Goal: Use online tool/utility: Utilize a website feature to perform a specific function

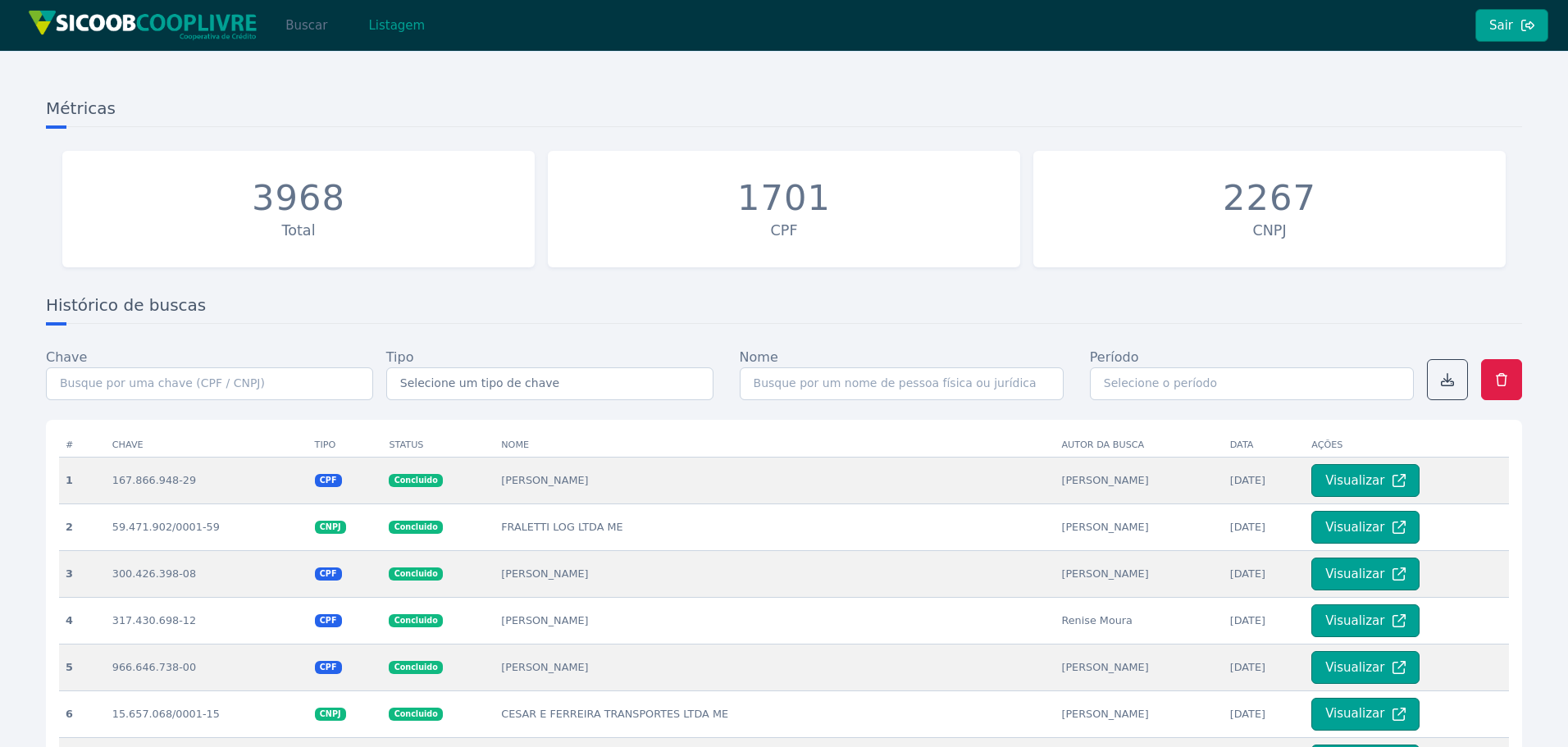
click at [291, 27] on button "Buscar" at bounding box center [306, 26] width 69 height 33
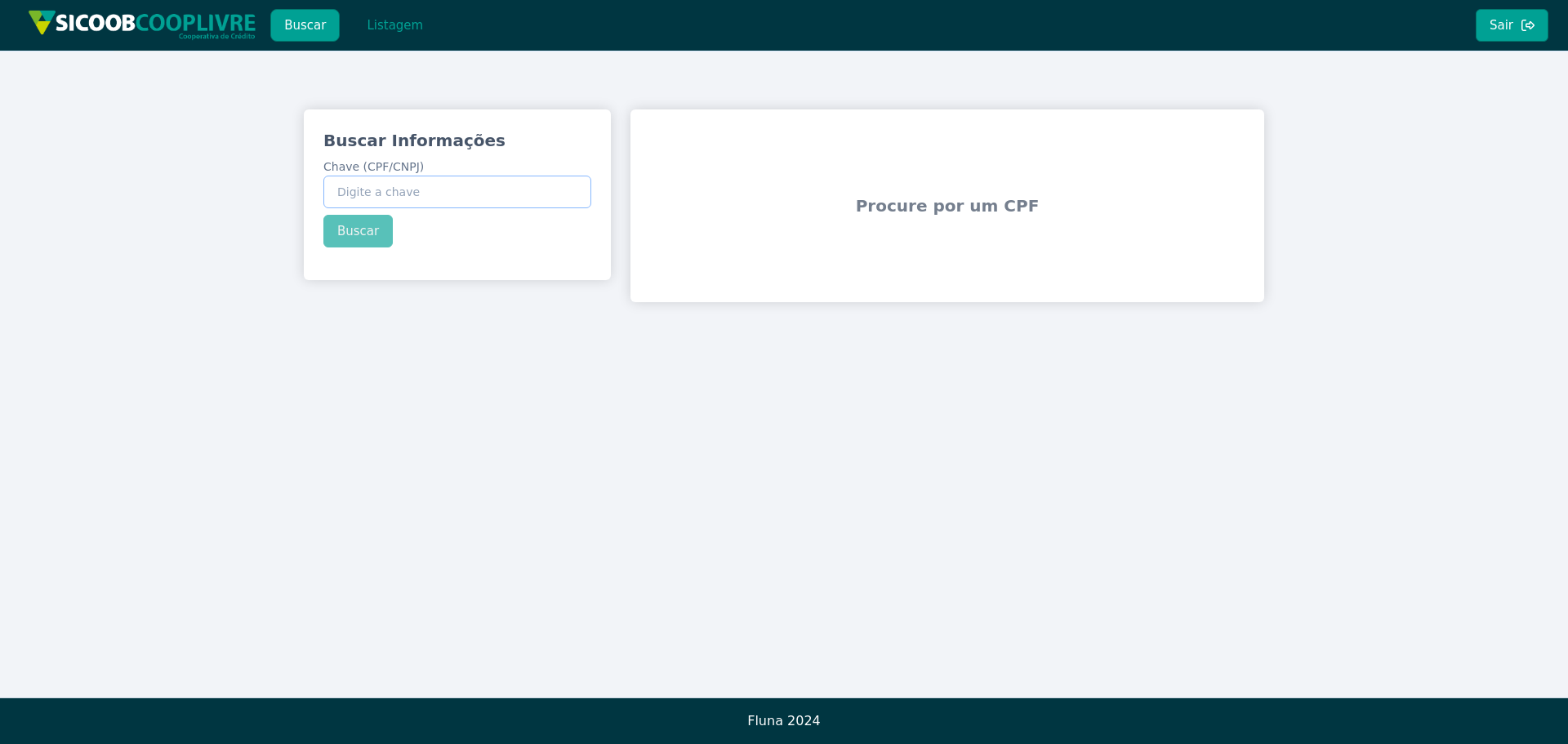
click at [413, 200] on input "Chave (CPF/CNPJ)" at bounding box center [457, 192] width 268 height 33
paste input "20.550.913/0001-99"
type input "20.550.913/0001-99"
click at [331, 245] on button "Buscar" at bounding box center [358, 231] width 69 height 33
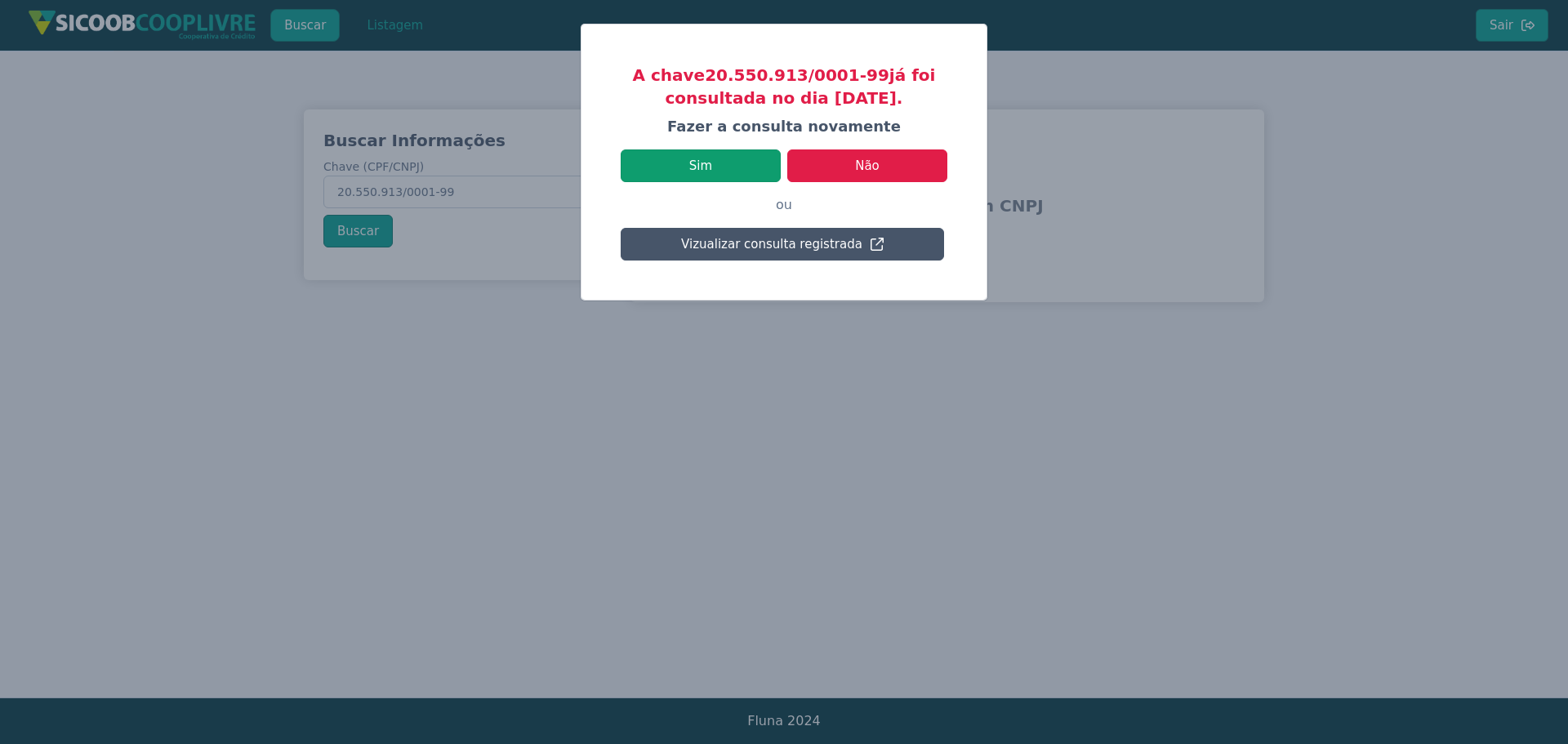
click at [706, 162] on button "Sim" at bounding box center [700, 165] width 160 height 33
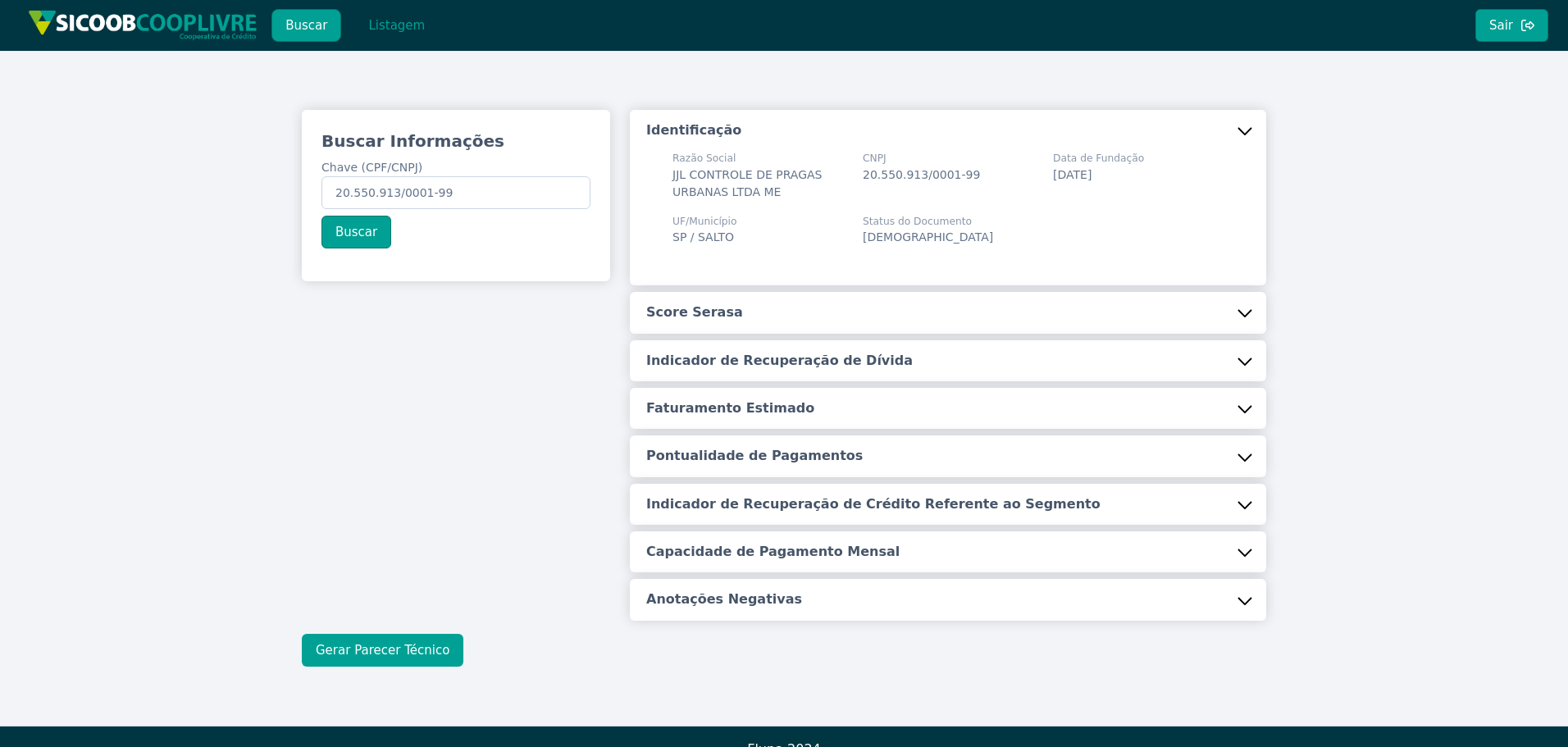
click at [422, 647] on button "Gerar Parecer Técnico" at bounding box center [382, 650] width 161 height 33
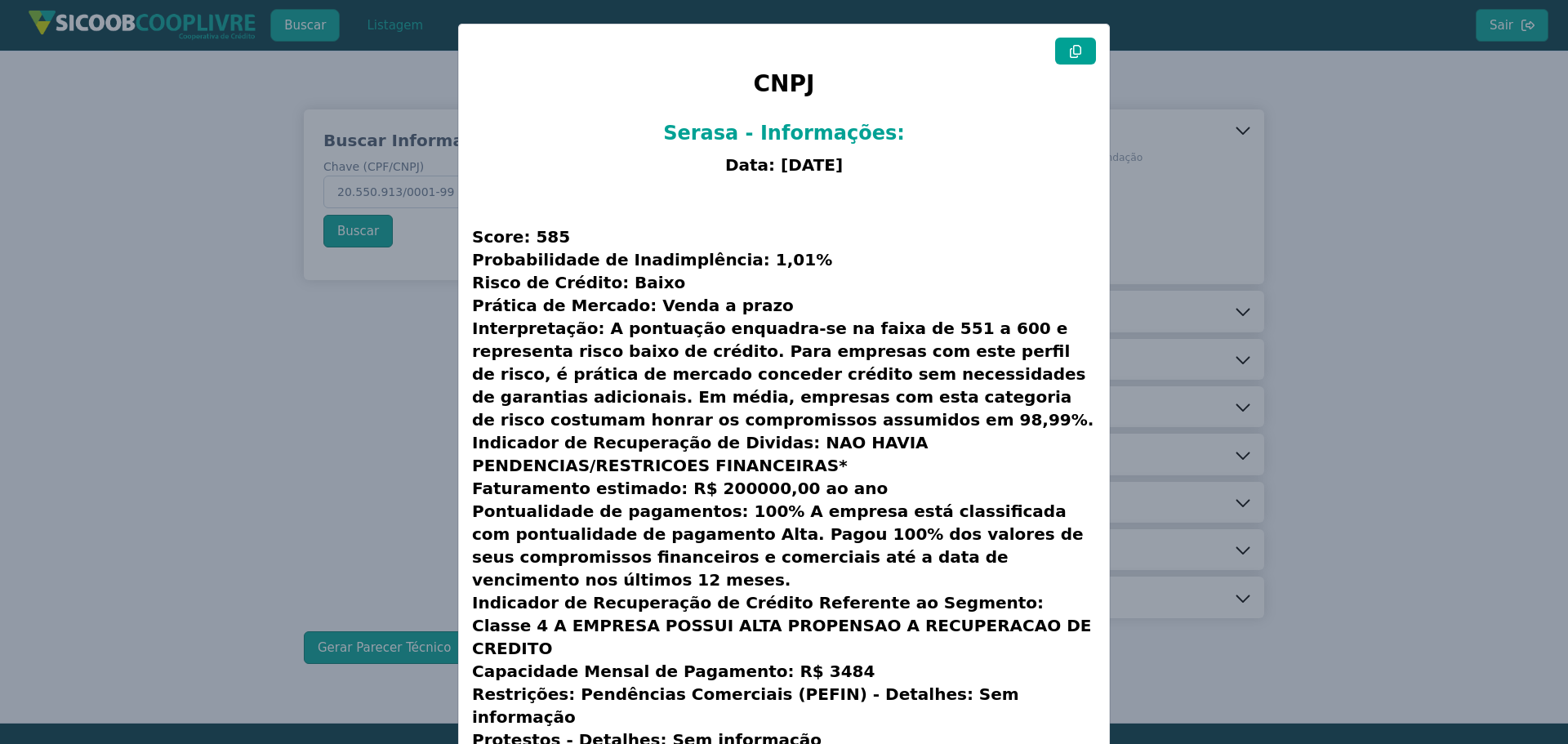
click at [1074, 50] on icon at bounding box center [1076, 51] width 13 height 13
click at [1081, 50] on button at bounding box center [1075, 51] width 41 height 27
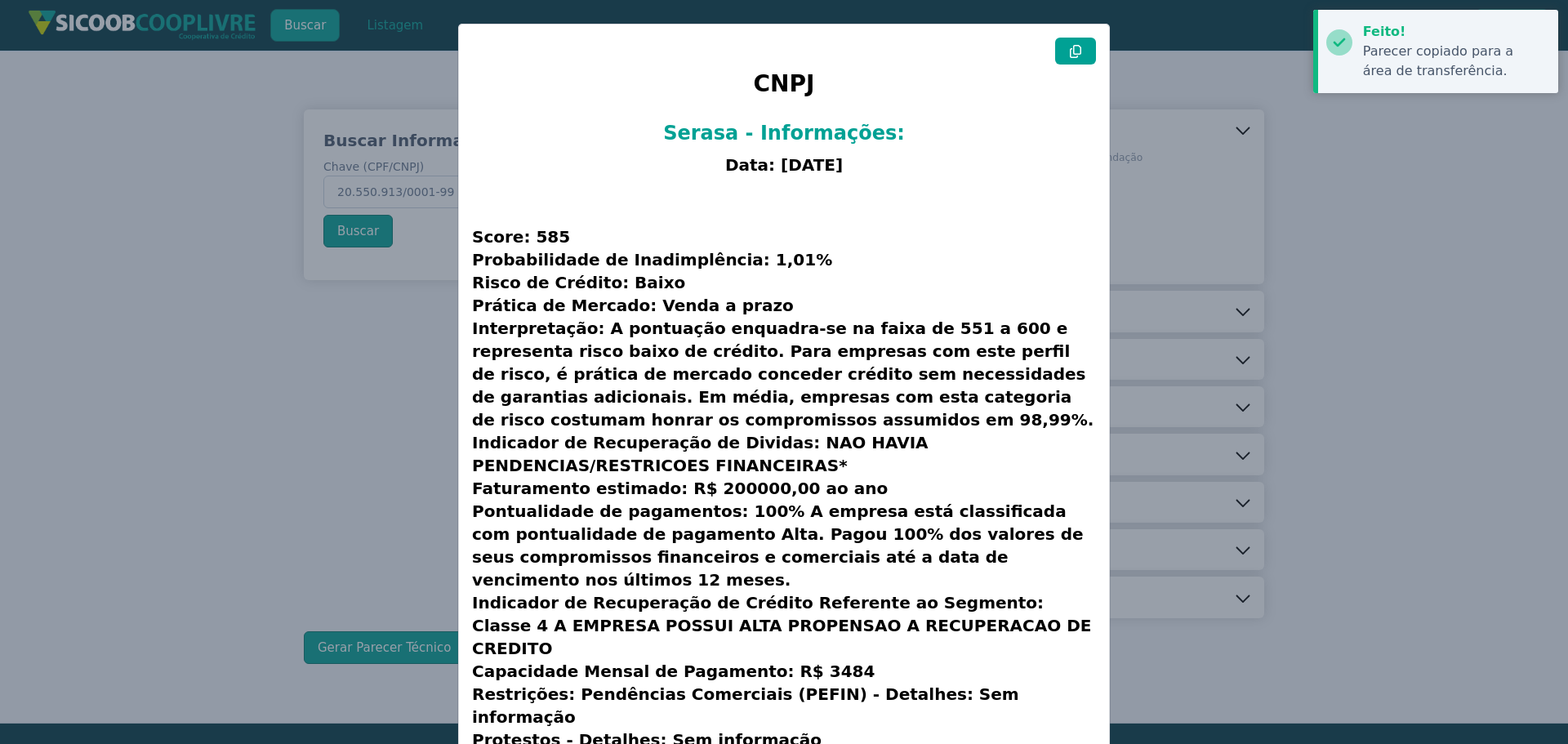
click at [1301, 254] on modal-container "CNPJ Serasa - Informações: Data: [DATE] Score: 585 Probabilidade de Inadimplênc…" at bounding box center [784, 372] width 1568 height 744
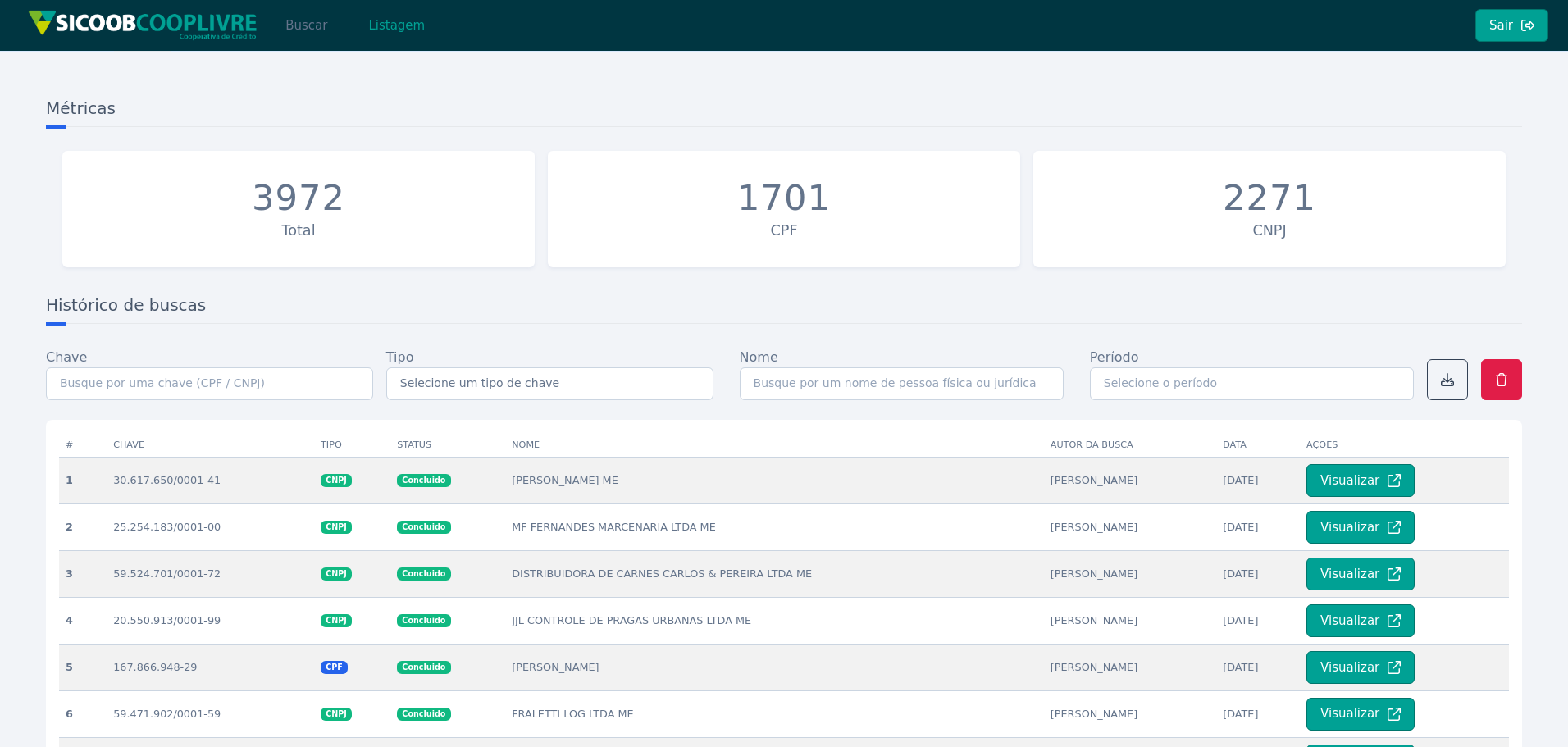
click at [317, 21] on button "Buscar" at bounding box center [306, 26] width 69 height 33
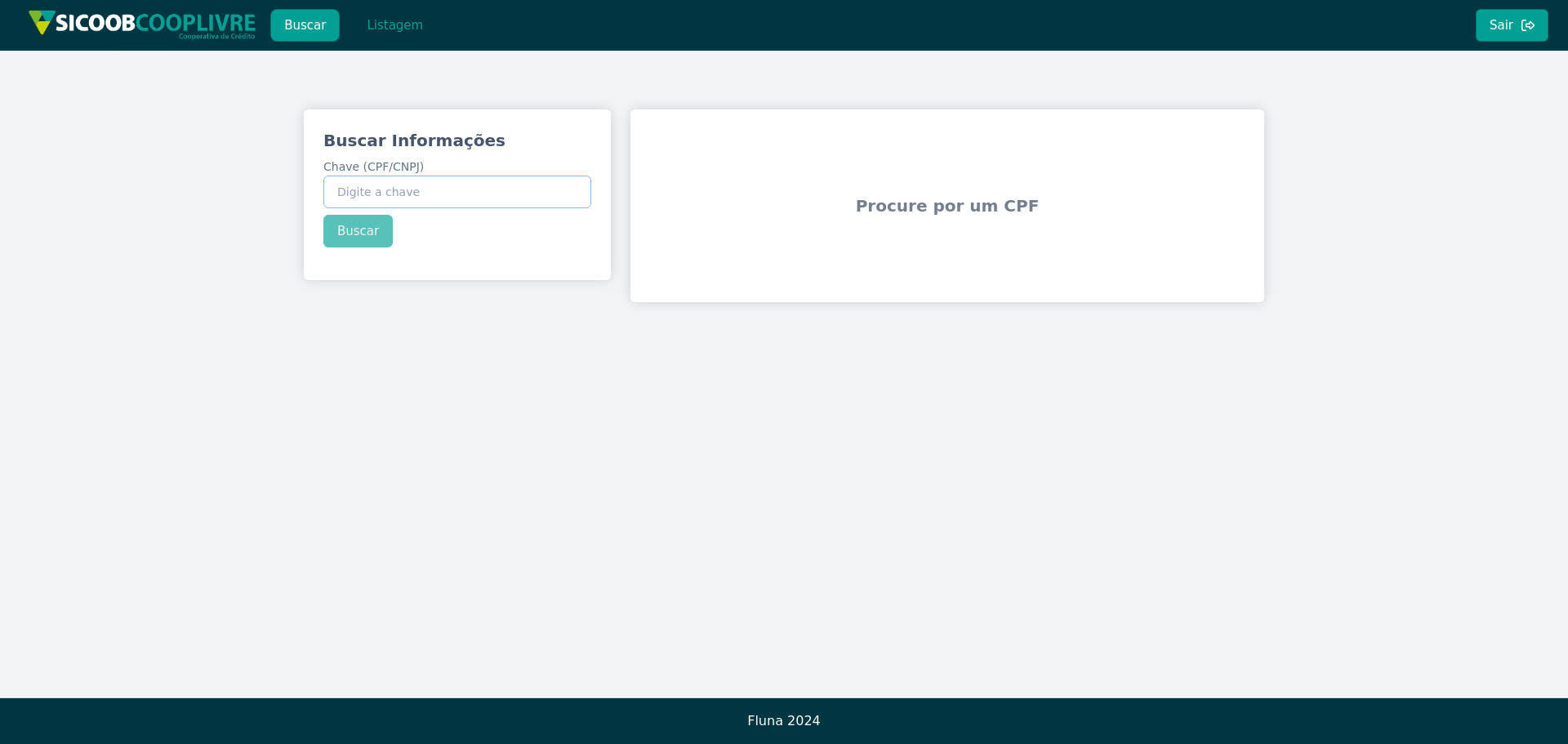
click at [430, 187] on input "Chave (CPF/CNPJ)" at bounding box center [457, 192] width 268 height 33
paste input "66.138.785/0001-71"
type input "66.138.785/0001-71"
click at [347, 226] on div "Buscar Informações Chave (CPF/CNPJ) 66.138.785/0001-71 Buscar" at bounding box center [457, 187] width 307 height 157
click at [347, 226] on button "Buscar" at bounding box center [358, 231] width 69 height 33
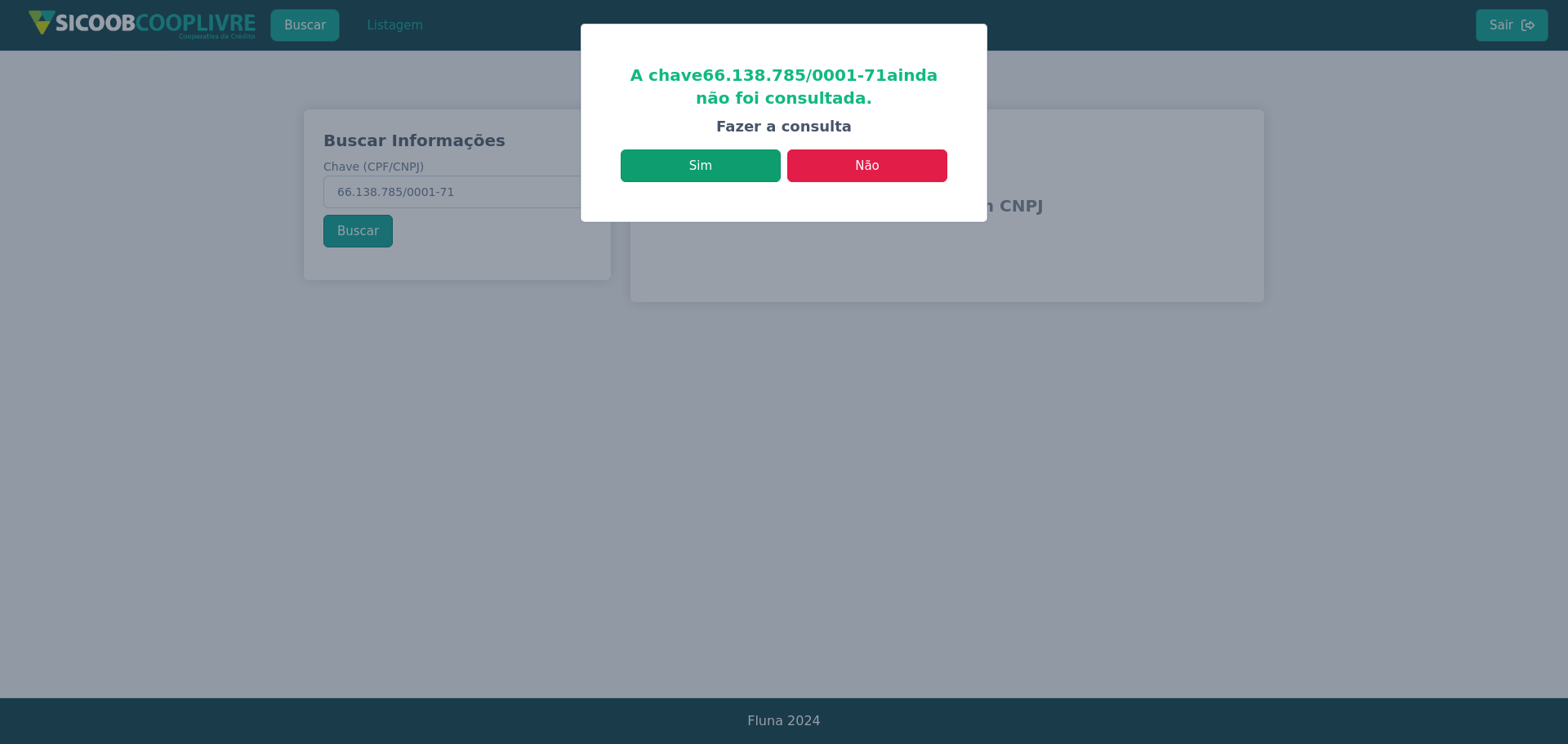
click at [730, 173] on button "Sim" at bounding box center [700, 165] width 160 height 33
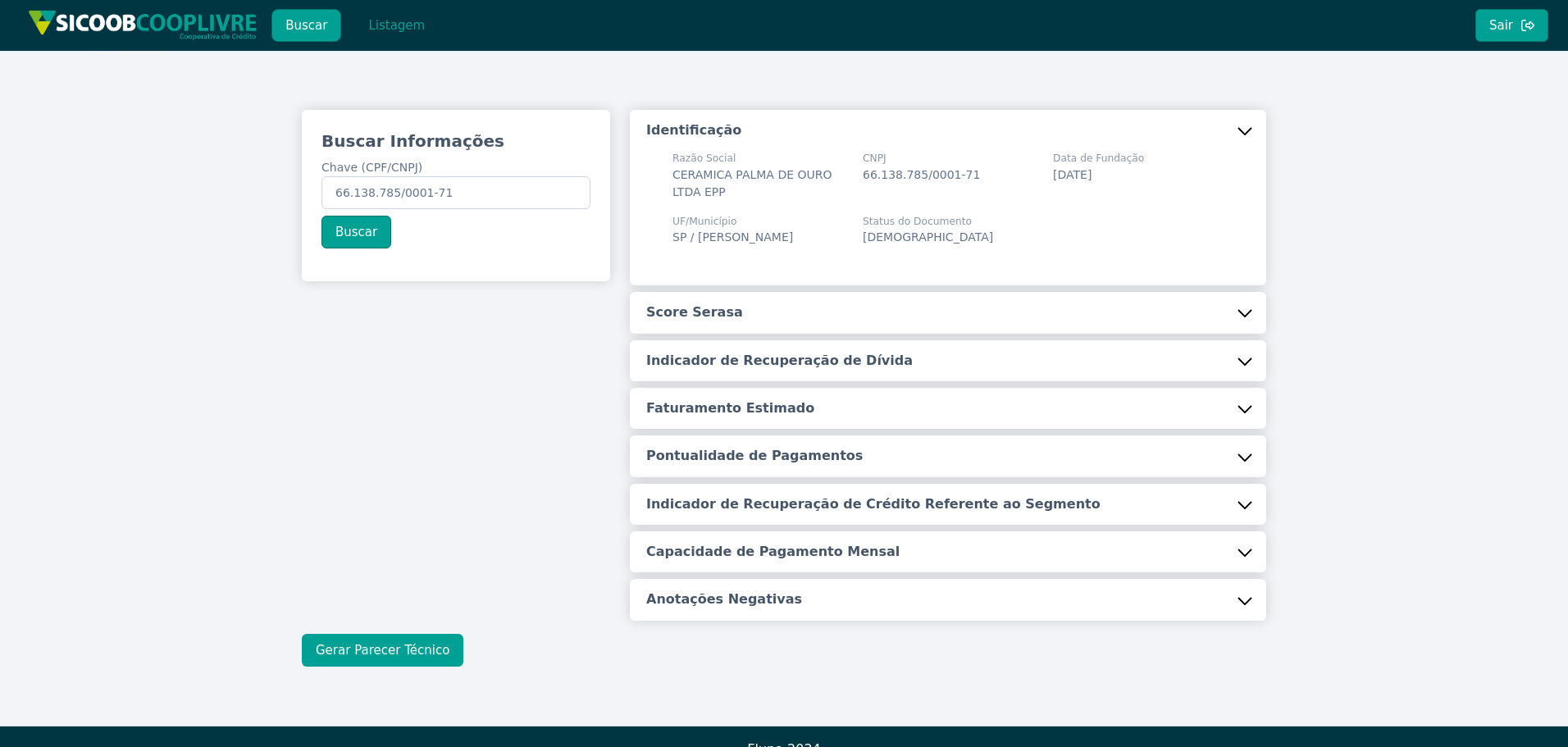
click at [358, 665] on button "Gerar Parecer Técnico" at bounding box center [382, 650] width 161 height 33
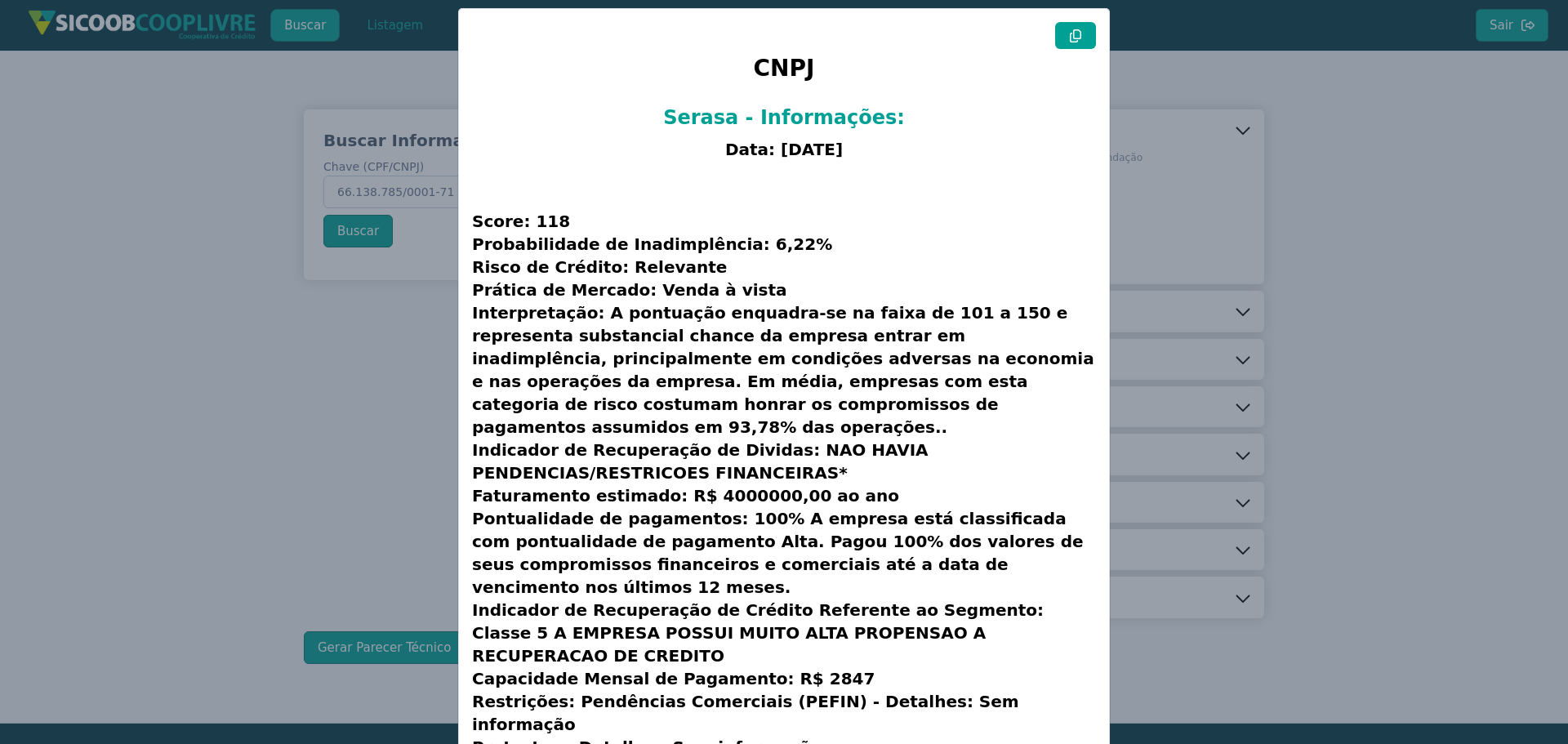
scroll to position [42, 0]
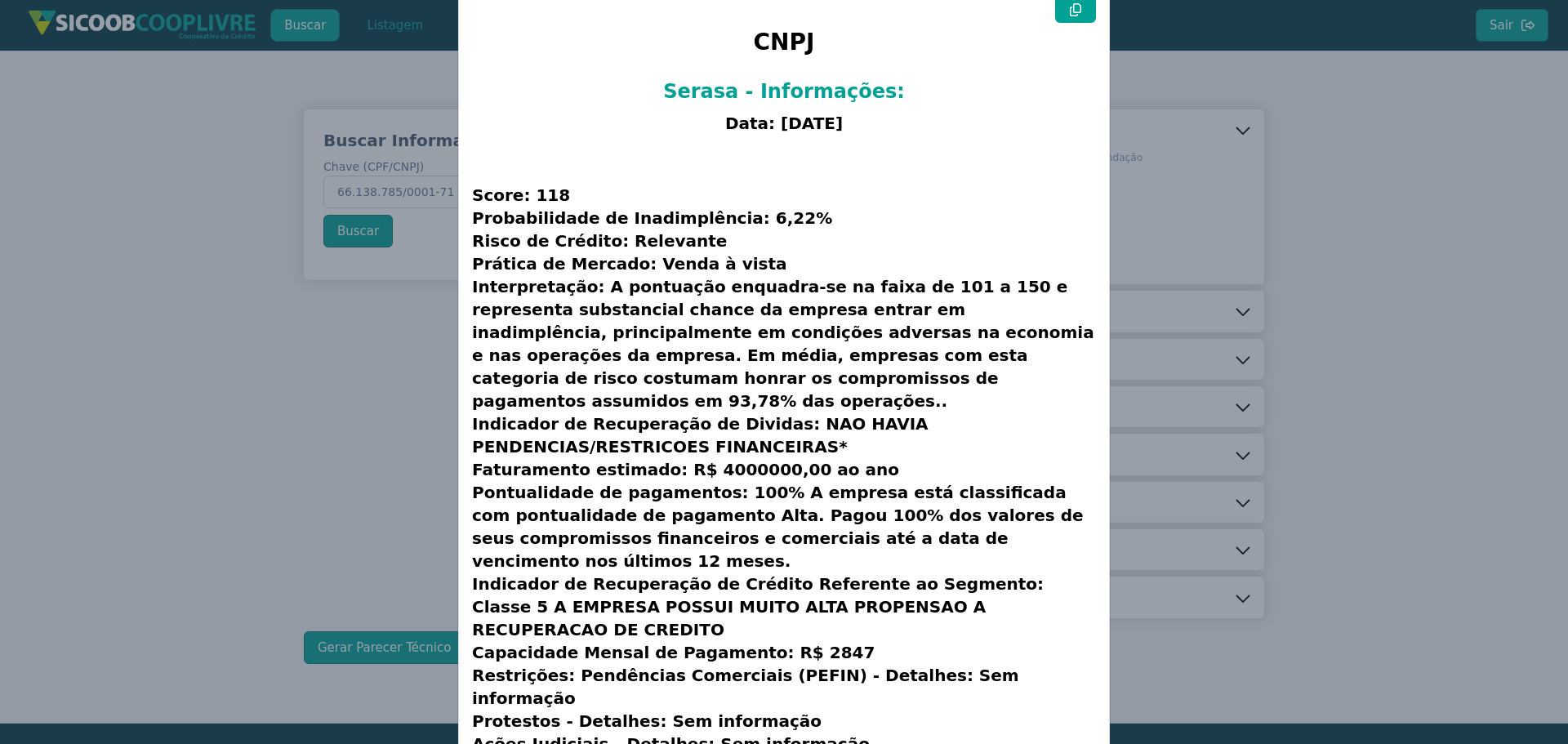
click at [1075, 11] on icon at bounding box center [1076, 10] width 13 height 13
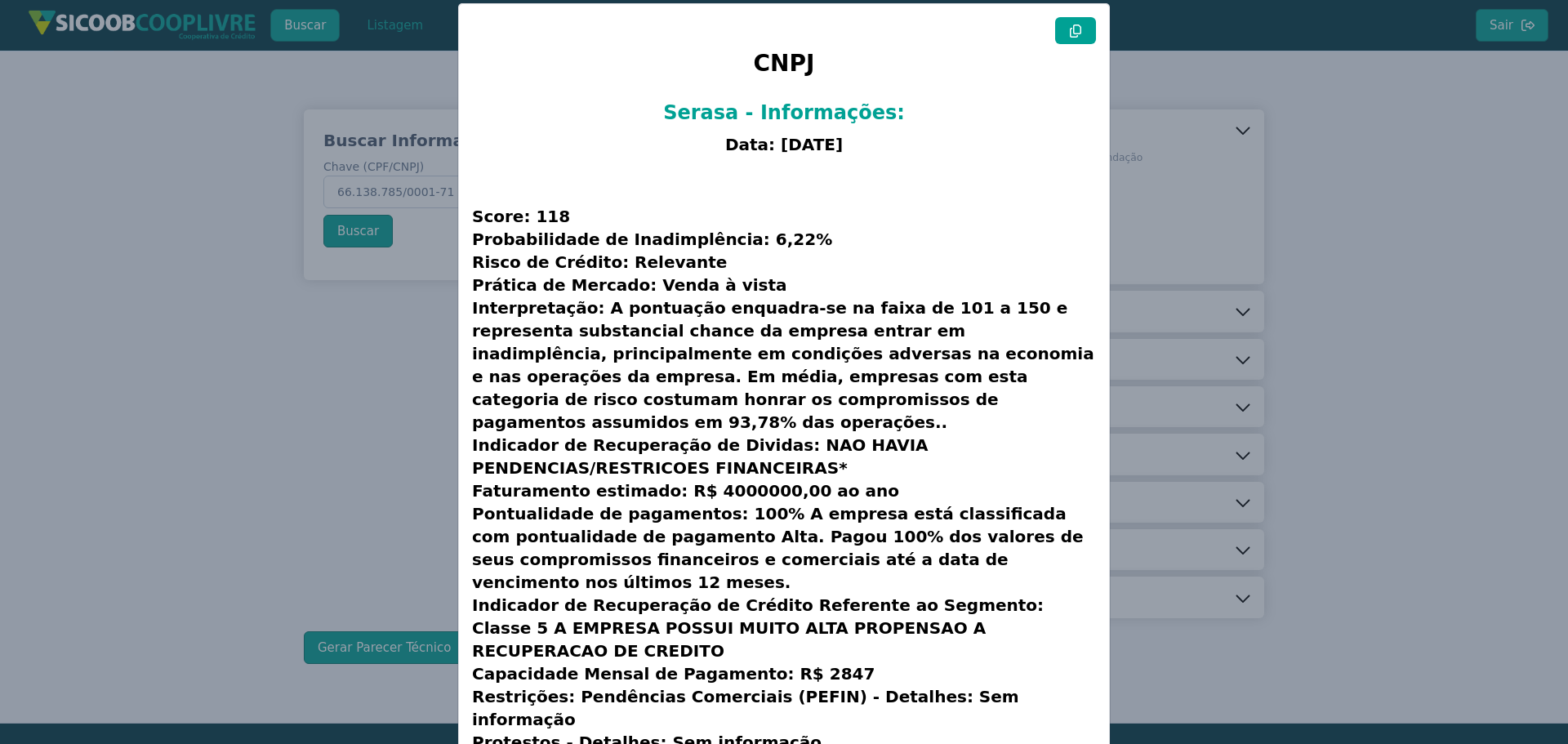
scroll to position [0, 0]
